Goal: Book appointment/travel/reservation

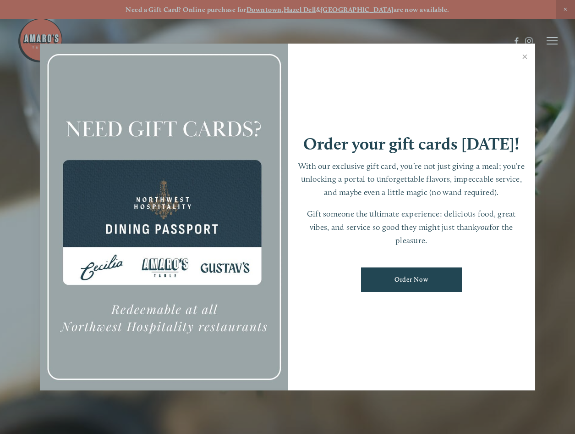
click at [525, 57] on link "Close" at bounding box center [525, 58] width 18 height 26
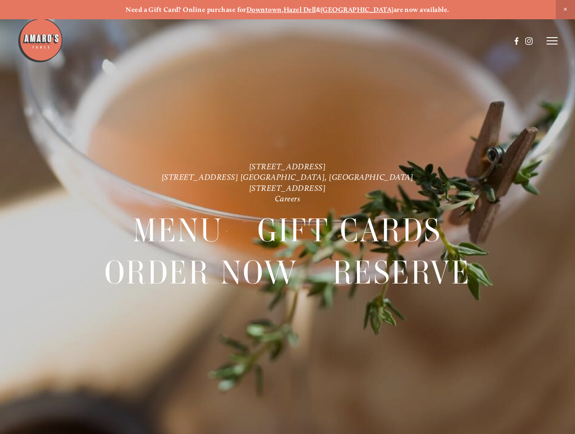
click at [566, 10] on span "Close Announcement" at bounding box center [565, 9] width 19 height 19
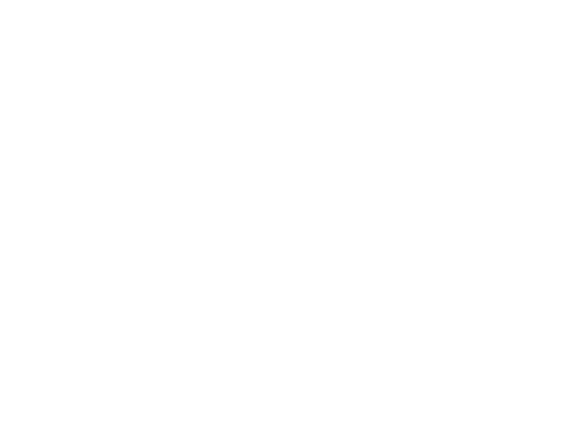
scroll to position [0, 376]
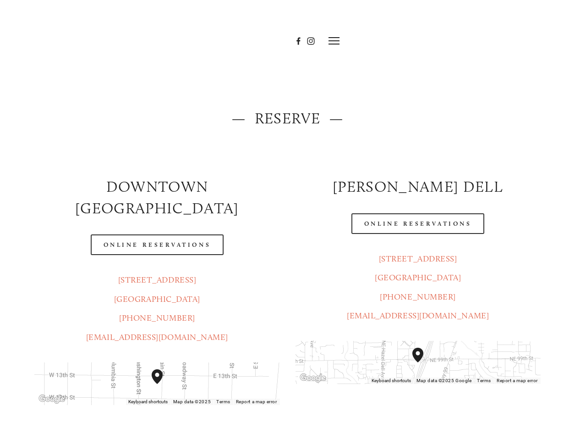
scroll to position [0, 181]
click at [418, 224] on link "Online Reservations" at bounding box center [418, 223] width 133 height 21
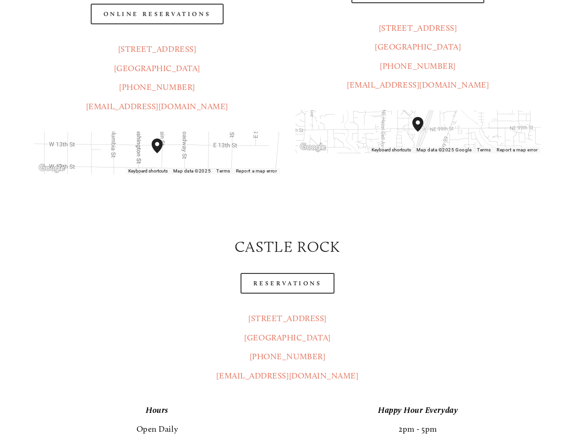
scroll to position [0, 0]
click at [547, 14] on link "Menu" at bounding box center [555, 18] width 17 height 8
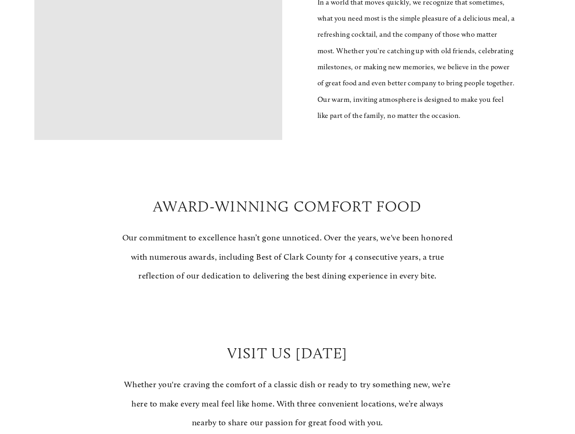
scroll to position [550, 0]
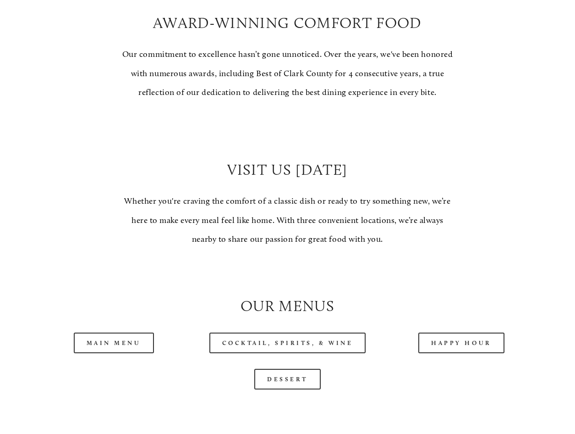
click at [114, 353] on link "Main Menu" at bounding box center [114, 342] width 80 height 21
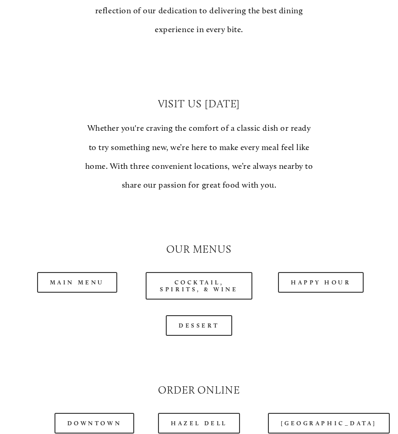
scroll to position [786, 0]
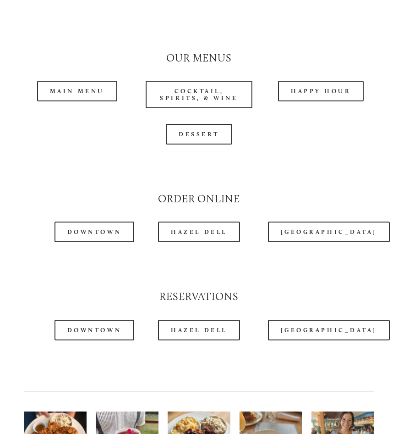
click at [199, 124] on link "Dessert" at bounding box center [199, 134] width 66 height 21
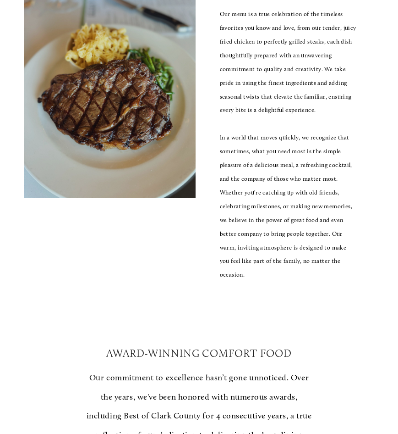
scroll to position [352, 0]
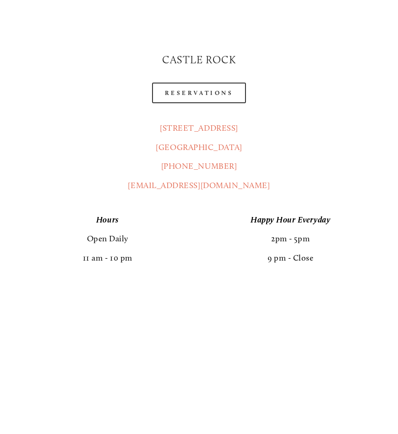
scroll to position [231, 0]
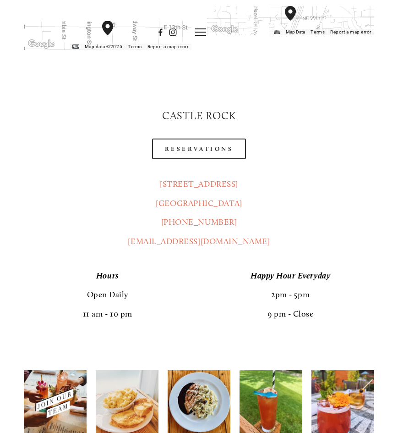
scroll to position [599, 0]
